Goal: Information Seeking & Learning: Learn about a topic

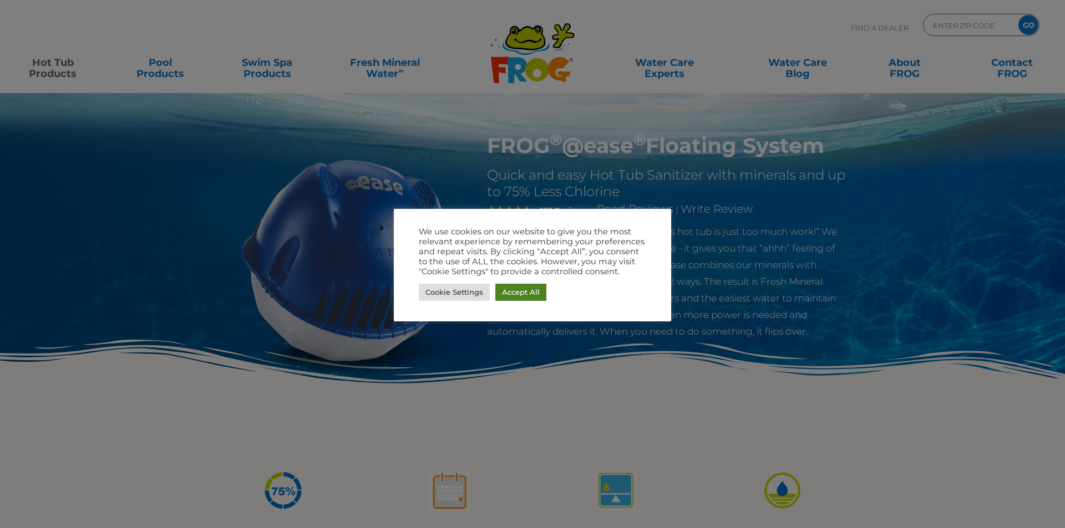
click at [519, 293] on link "Accept All" at bounding box center [520, 292] width 51 height 17
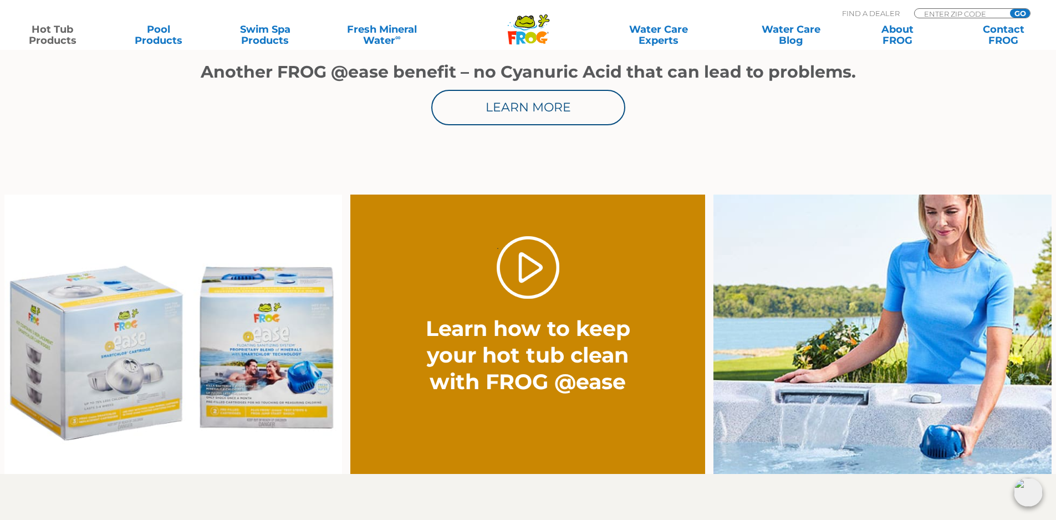
scroll to position [721, 0]
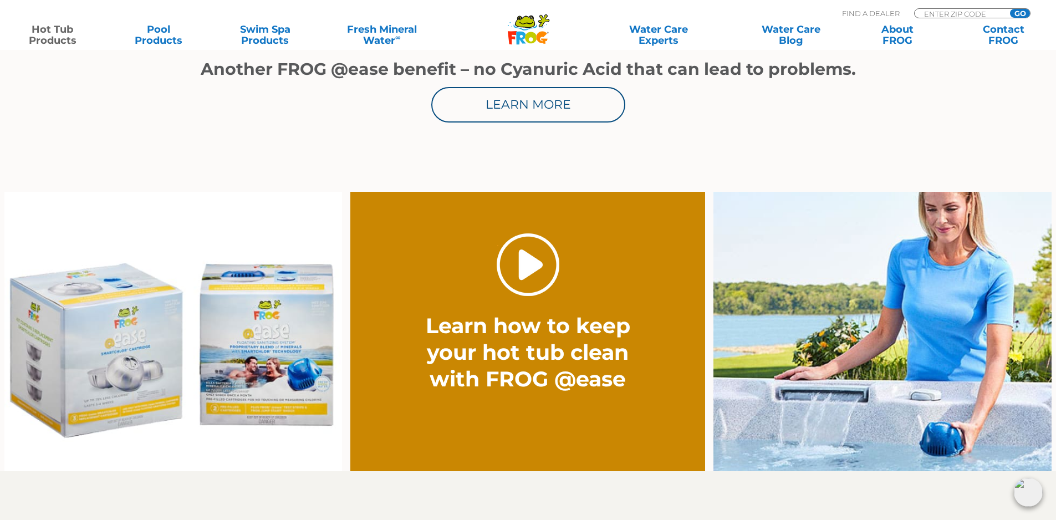
click at [520, 278] on link "." at bounding box center [528, 264] width 63 height 63
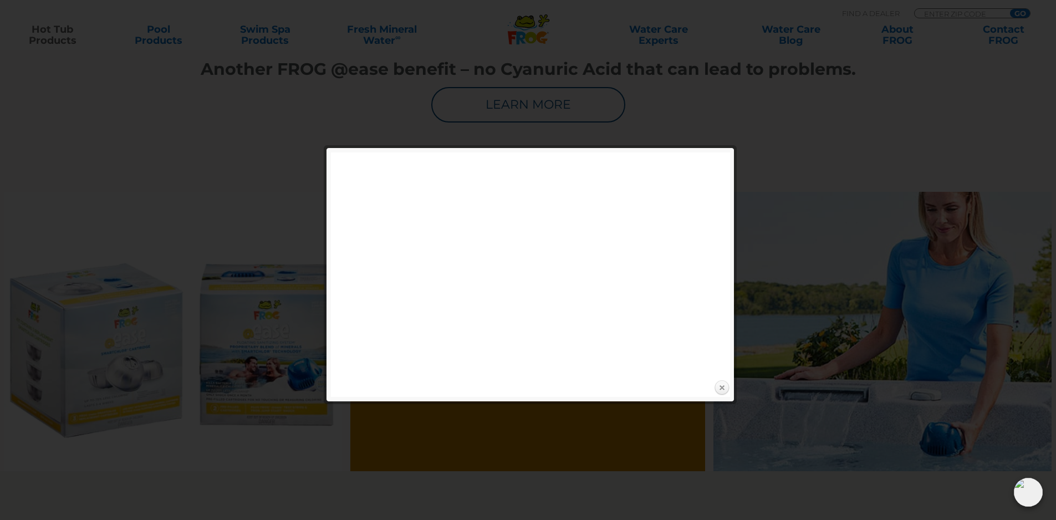
click at [724, 385] on link "Close" at bounding box center [722, 388] width 17 height 17
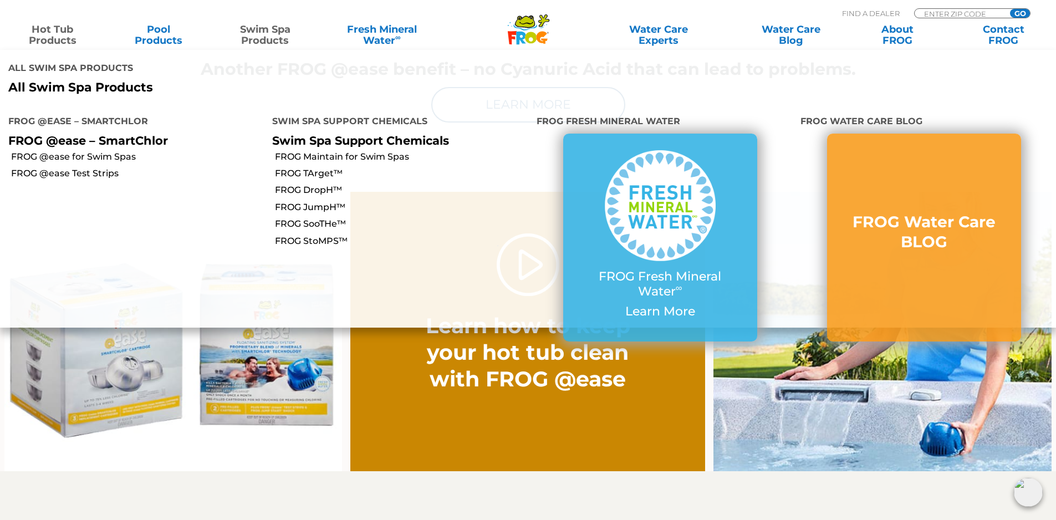
click at [264, 30] on link "Swim Spa Products" at bounding box center [265, 35] width 83 height 22
